Goal: Navigation & Orientation: Find specific page/section

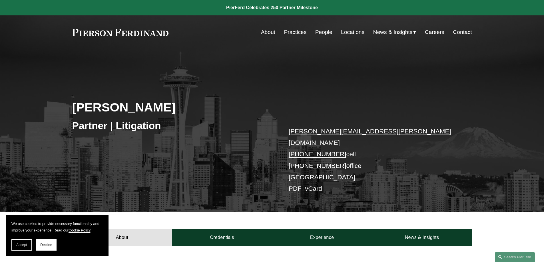
click at [354, 30] on link "Locations" at bounding box center [352, 32] width 23 height 11
click at [351, 31] on link "Locations" at bounding box center [352, 32] width 23 height 11
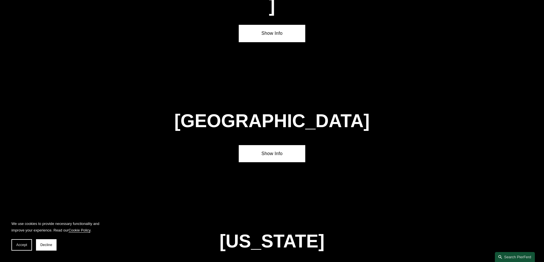
scroll to position [2169, 0]
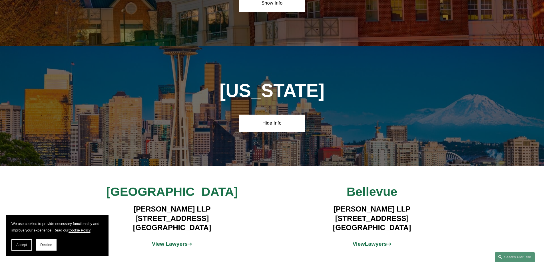
scroll to position [2340, 0]
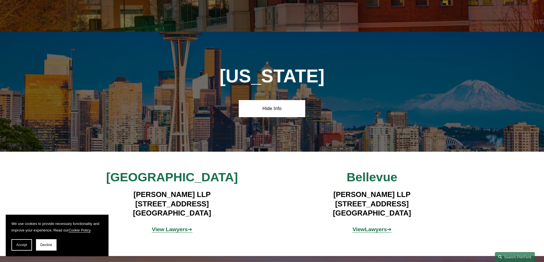
click at [175, 227] on strong "View Lawyers" at bounding box center [170, 230] width 36 height 6
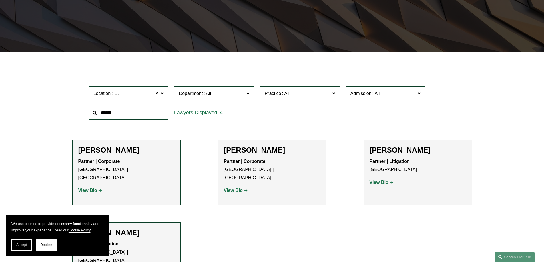
scroll to position [143, 0]
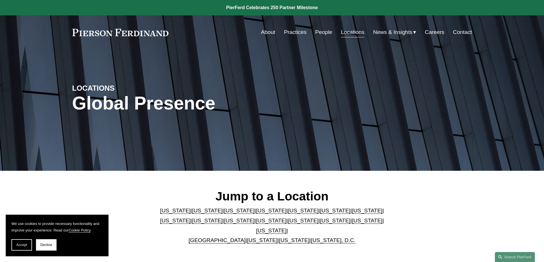
click at [433, 206] on div "Jump to a Location Arizona | California | Colorado | Delaware | Florida | Georg…" at bounding box center [272, 217] width 544 height 57
click at [299, 34] on link "Practices" at bounding box center [295, 32] width 23 height 11
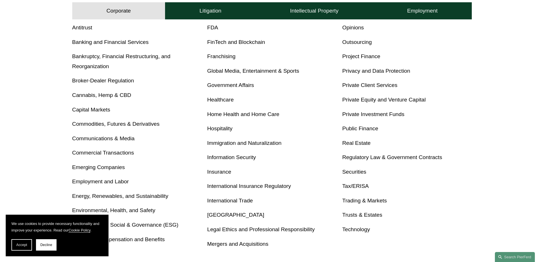
scroll to position [257, 0]
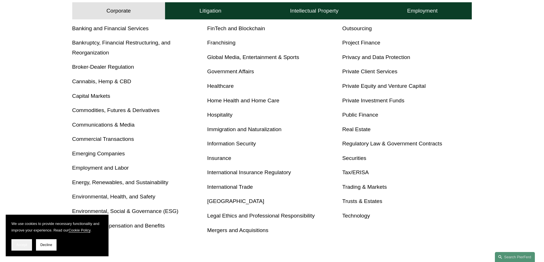
click at [18, 246] on span "Accept" at bounding box center [21, 245] width 11 height 4
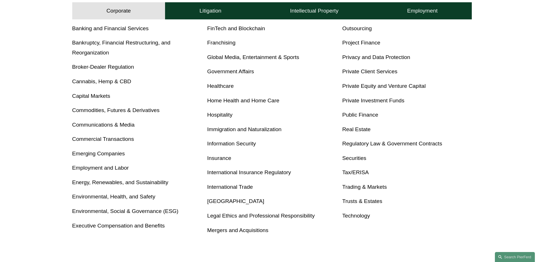
click at [33, 135] on div "Corporate Overview Antitrust Banking and Financial Services Bankruptcy, Financi…" at bounding box center [272, 112] width 544 height 258
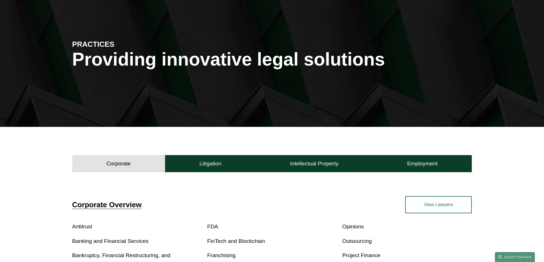
scroll to position [0, 0]
